Goal: Navigation & Orientation: Find specific page/section

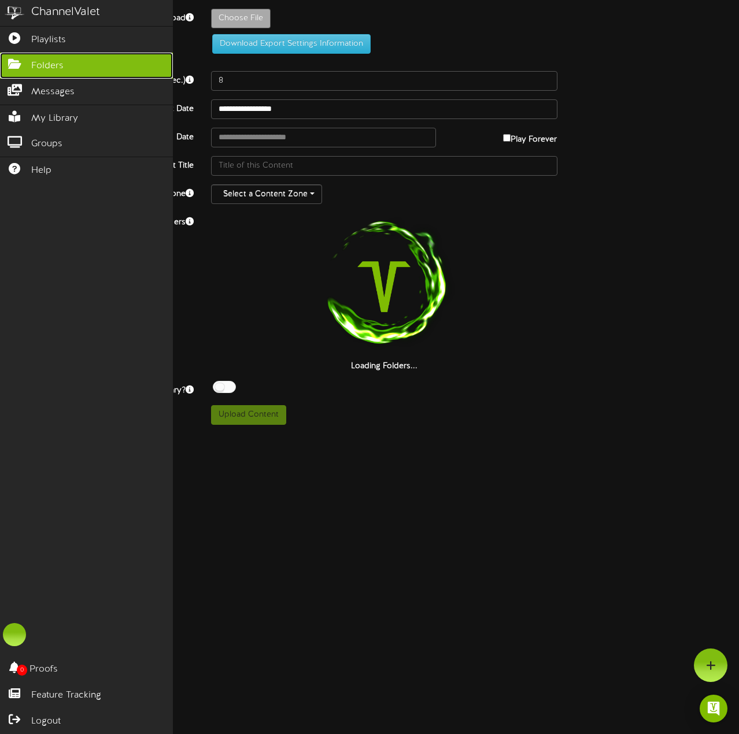
click at [18, 67] on icon at bounding box center [14, 62] width 29 height 9
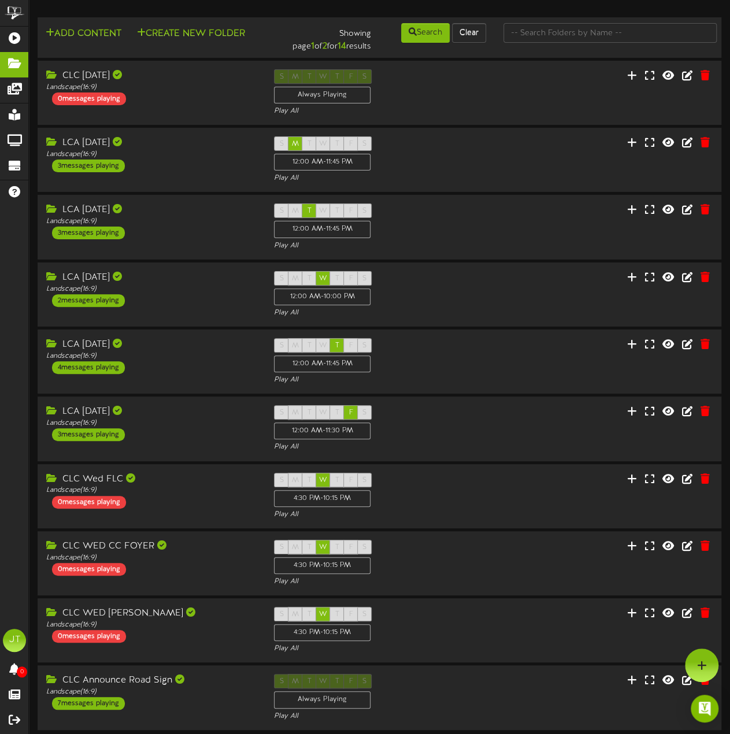
click at [86, 183] on div "LCA [DATE] Landscape ( 16:9 ) 3 messages playing S M T W T F S 12:00 AM - 11:45…" at bounding box center [380, 159] width 684 height 47
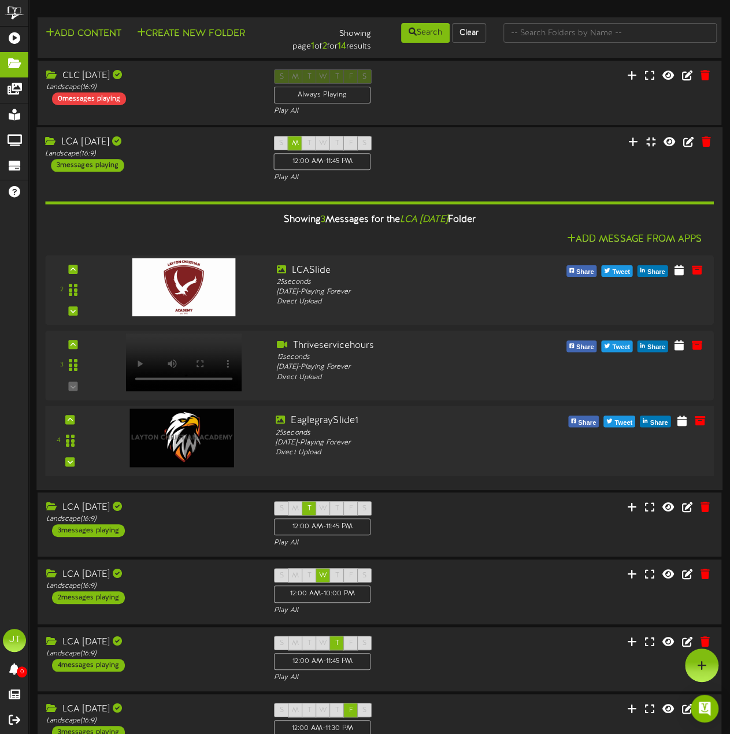
click at [166, 440] on img at bounding box center [182, 438] width 104 height 58
click at [685, 426] on icon at bounding box center [681, 420] width 11 height 13
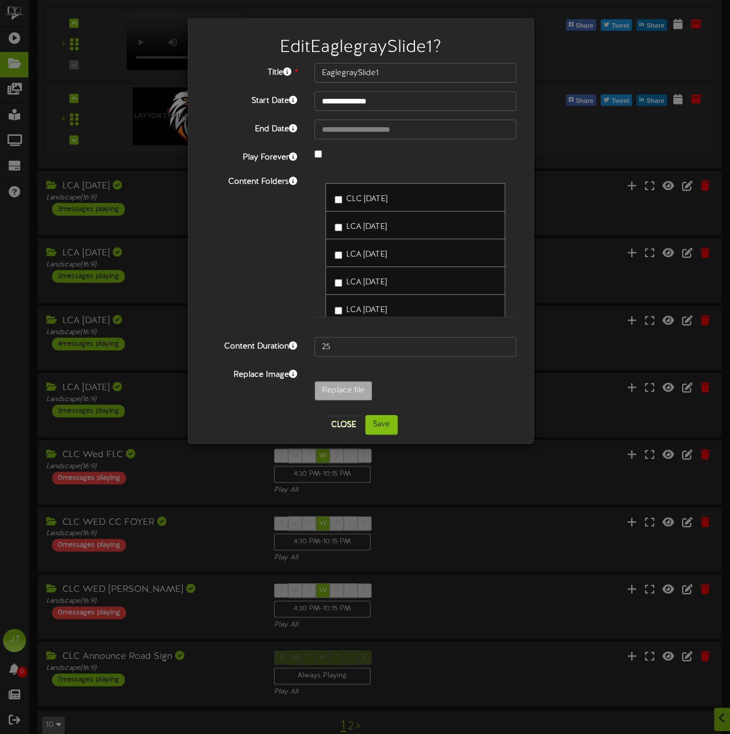
scroll to position [338, 0]
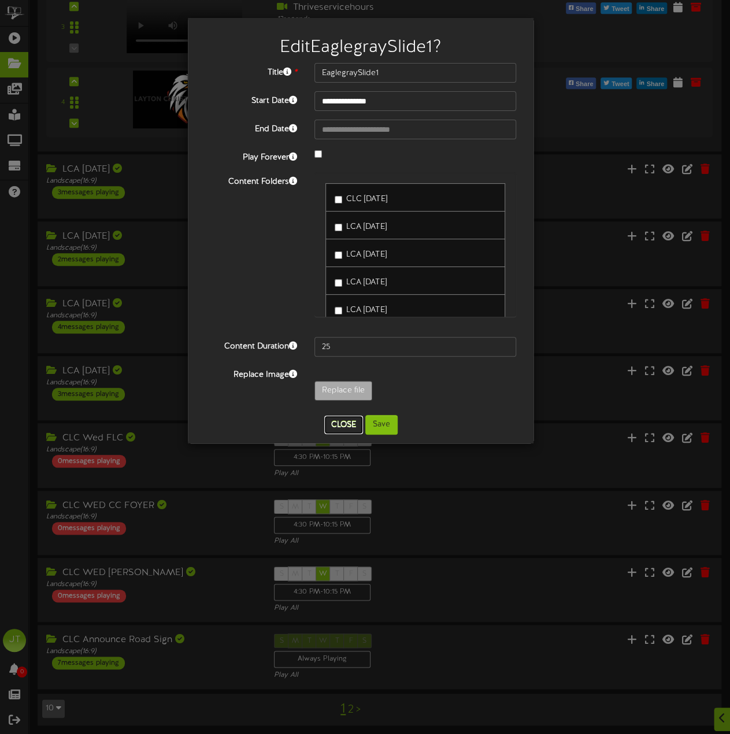
click at [349, 422] on button "Close" at bounding box center [343, 425] width 39 height 18
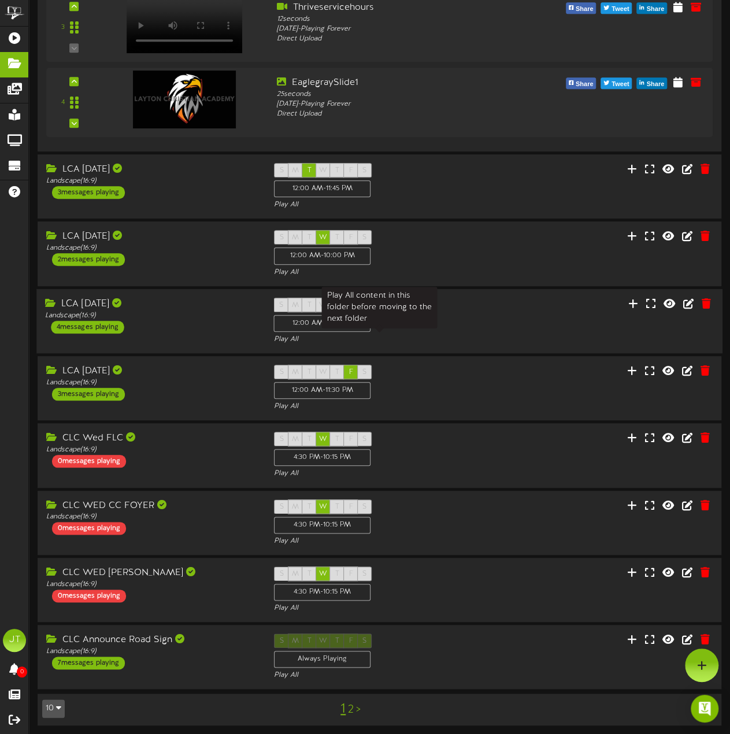
scroll to position [165, 0]
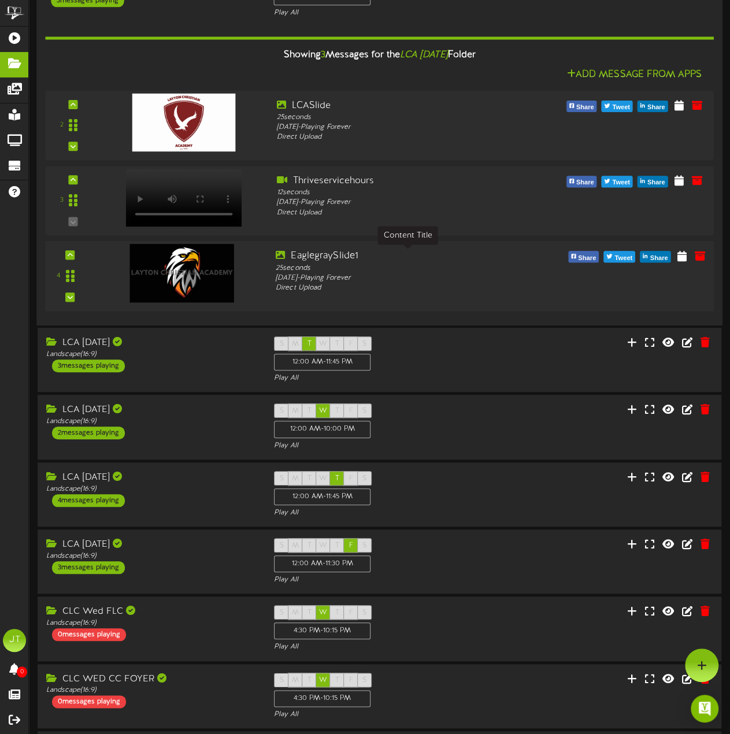
click at [335, 255] on div "EaglegraySlide1" at bounding box center [408, 256] width 264 height 13
